Goal: Information Seeking & Learning: Learn about a topic

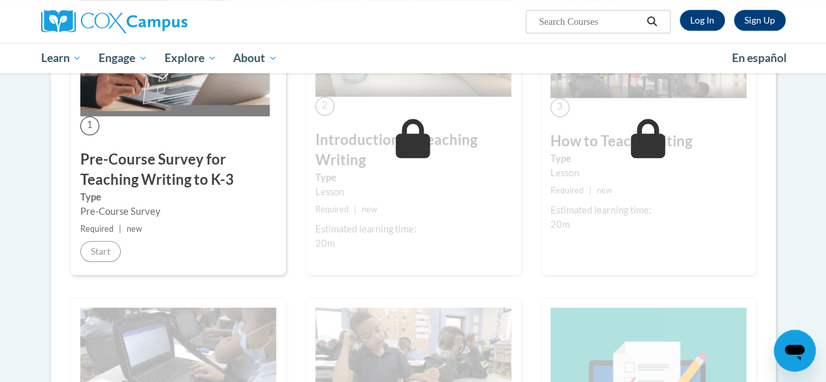
scroll to position [270, 0]
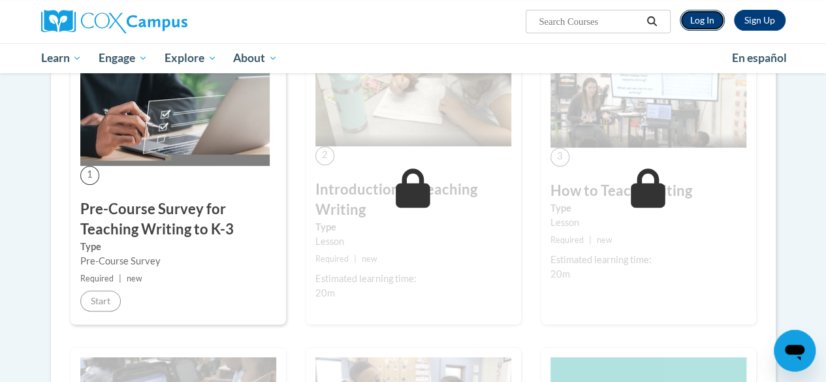
click at [440, 23] on link "Log In" at bounding box center [702, 20] width 45 height 21
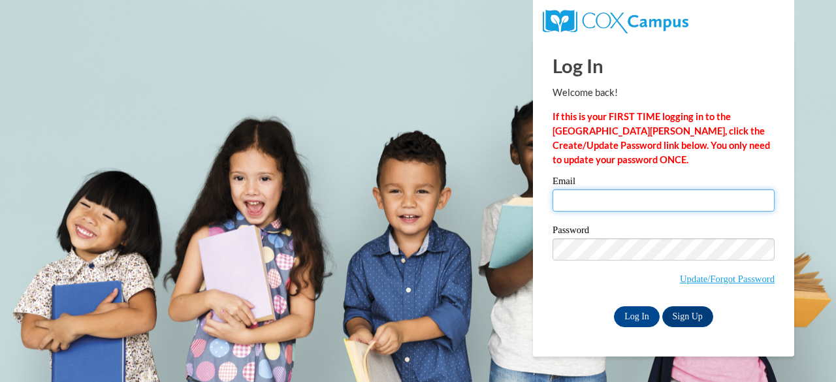
click at [612, 199] on input "Email" at bounding box center [663, 200] width 222 height 22
type input "jakedepps@gmail.com"
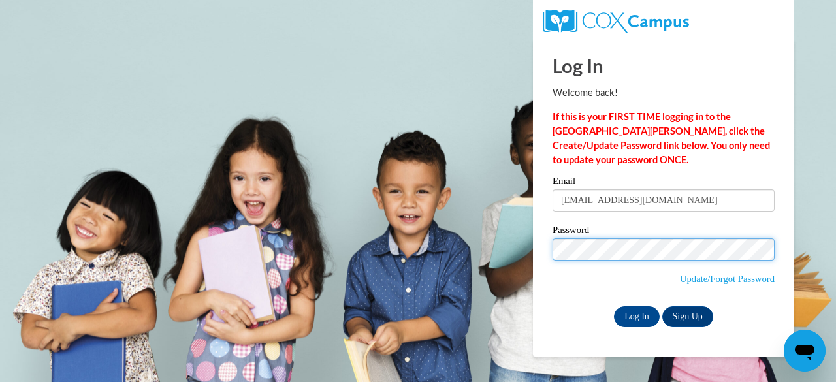
click at [614, 306] on input "Log In" at bounding box center [637, 316] width 46 height 21
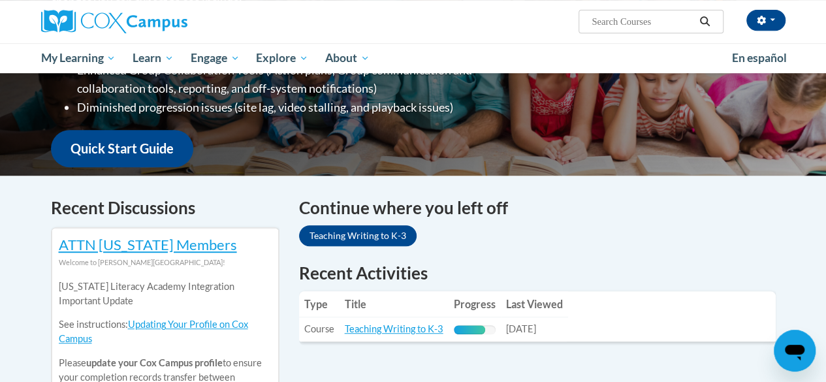
scroll to position [336, 0]
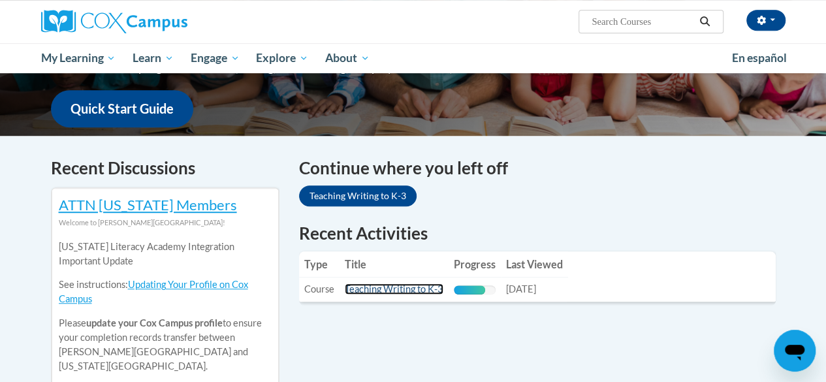
click at [401, 283] on link "Teaching Writing to K-3" at bounding box center [394, 288] width 99 height 11
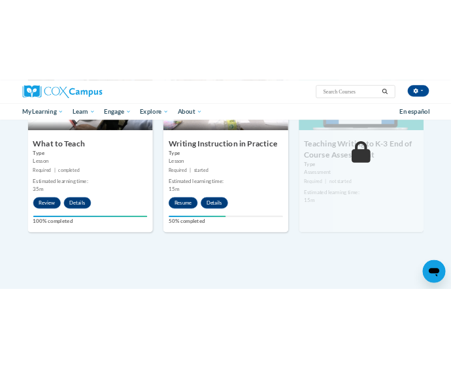
scroll to position [680, 0]
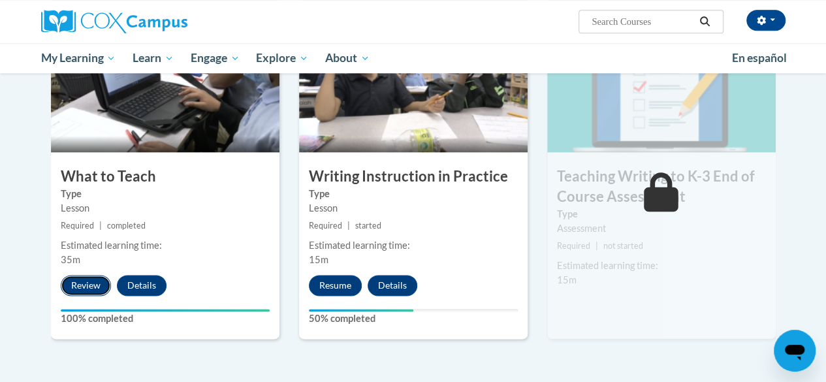
click at [91, 287] on button "Review" at bounding box center [86, 285] width 50 height 21
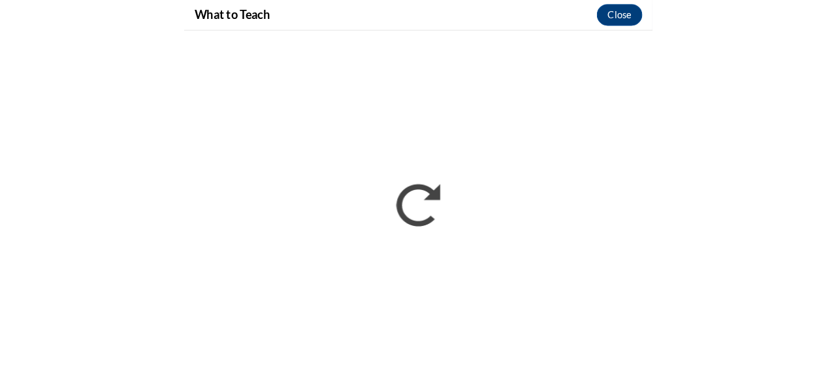
scroll to position [0, 0]
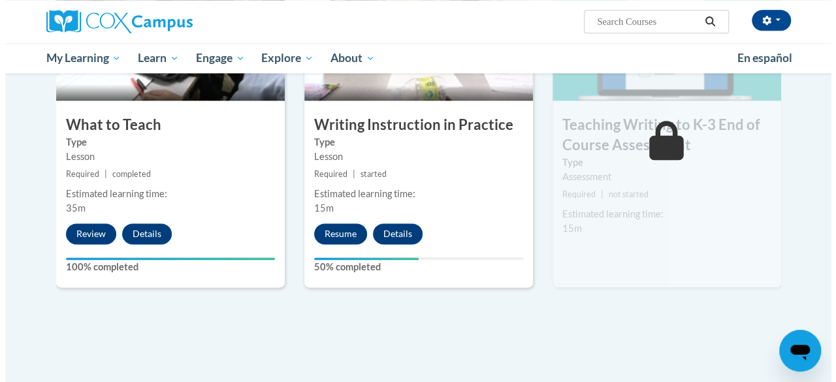
scroll to position [730, 0]
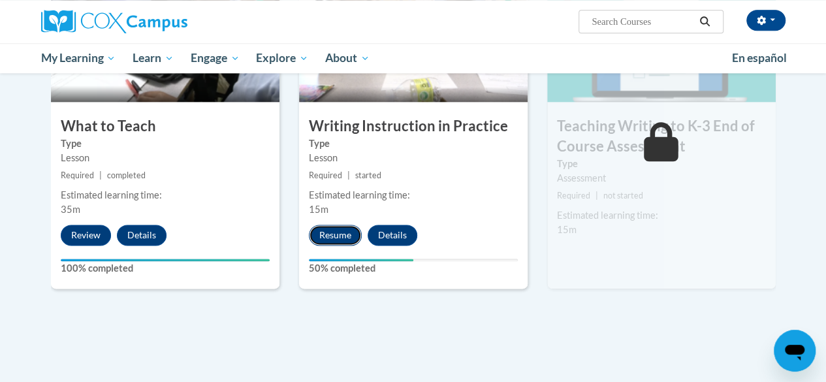
drag, startPoint x: 334, startPoint y: 237, endPoint x: 324, endPoint y: 236, distance: 9.9
click at [324, 236] on button "Resume" at bounding box center [335, 235] width 53 height 21
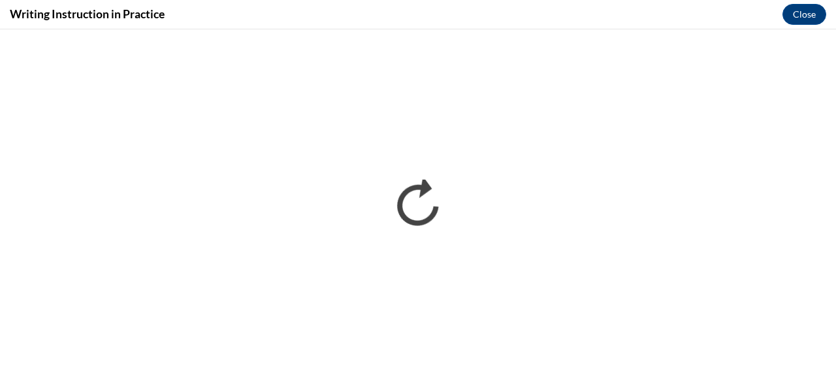
scroll to position [0, 0]
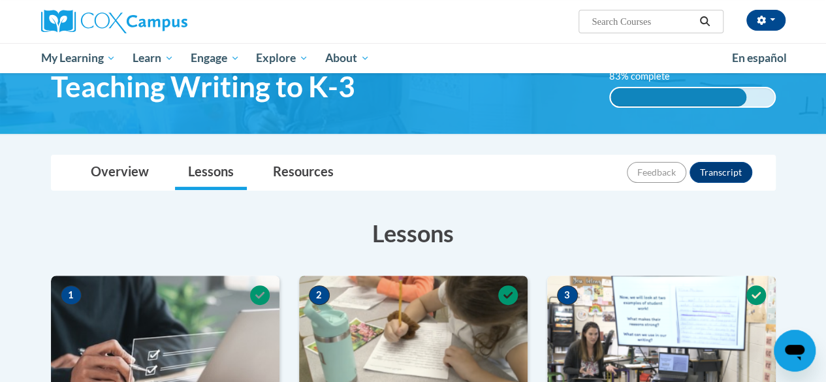
scroll to position [55, 0]
